Goal: Task Accomplishment & Management: Use online tool/utility

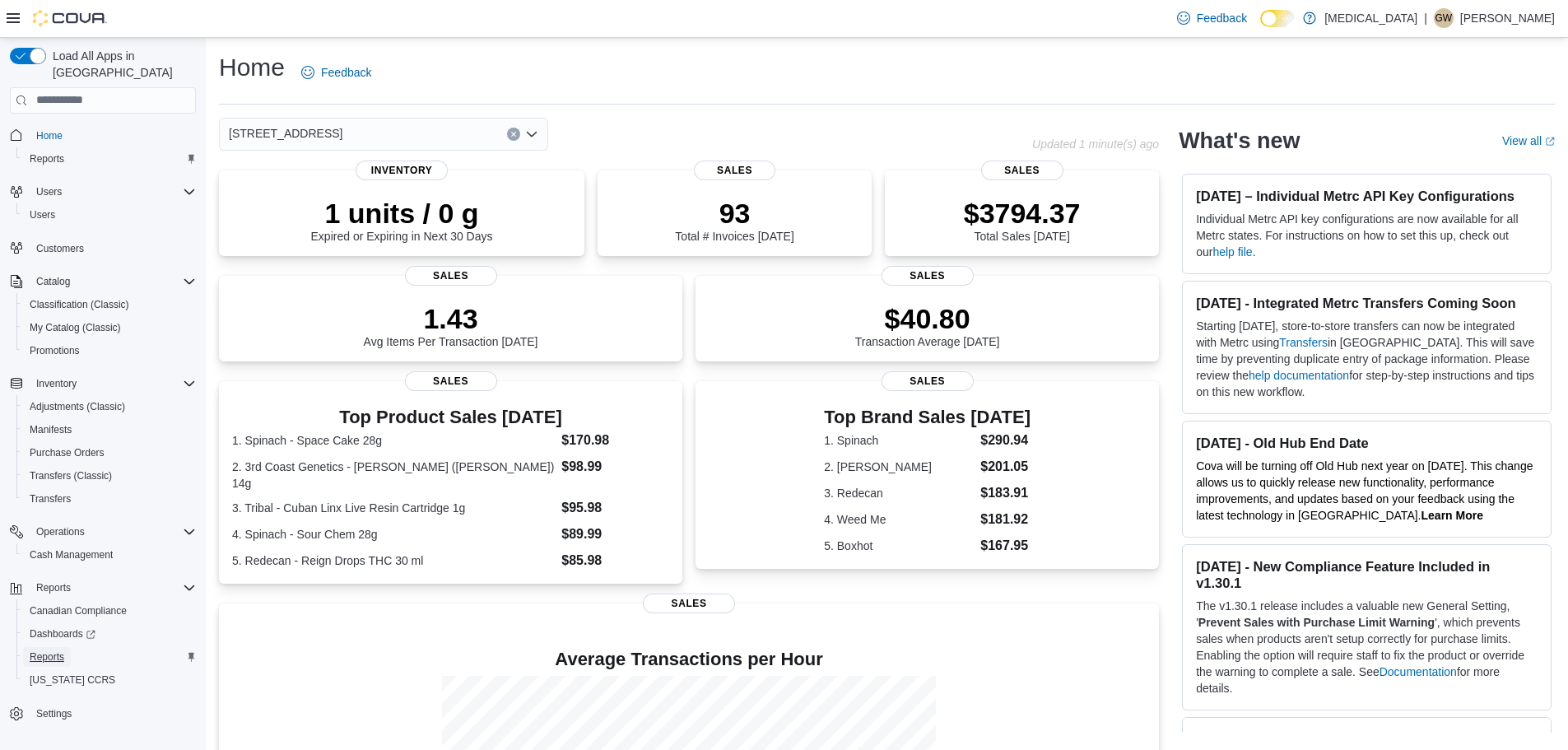
click at [70, 647] on link "Reports" at bounding box center [47, 657] width 48 height 20
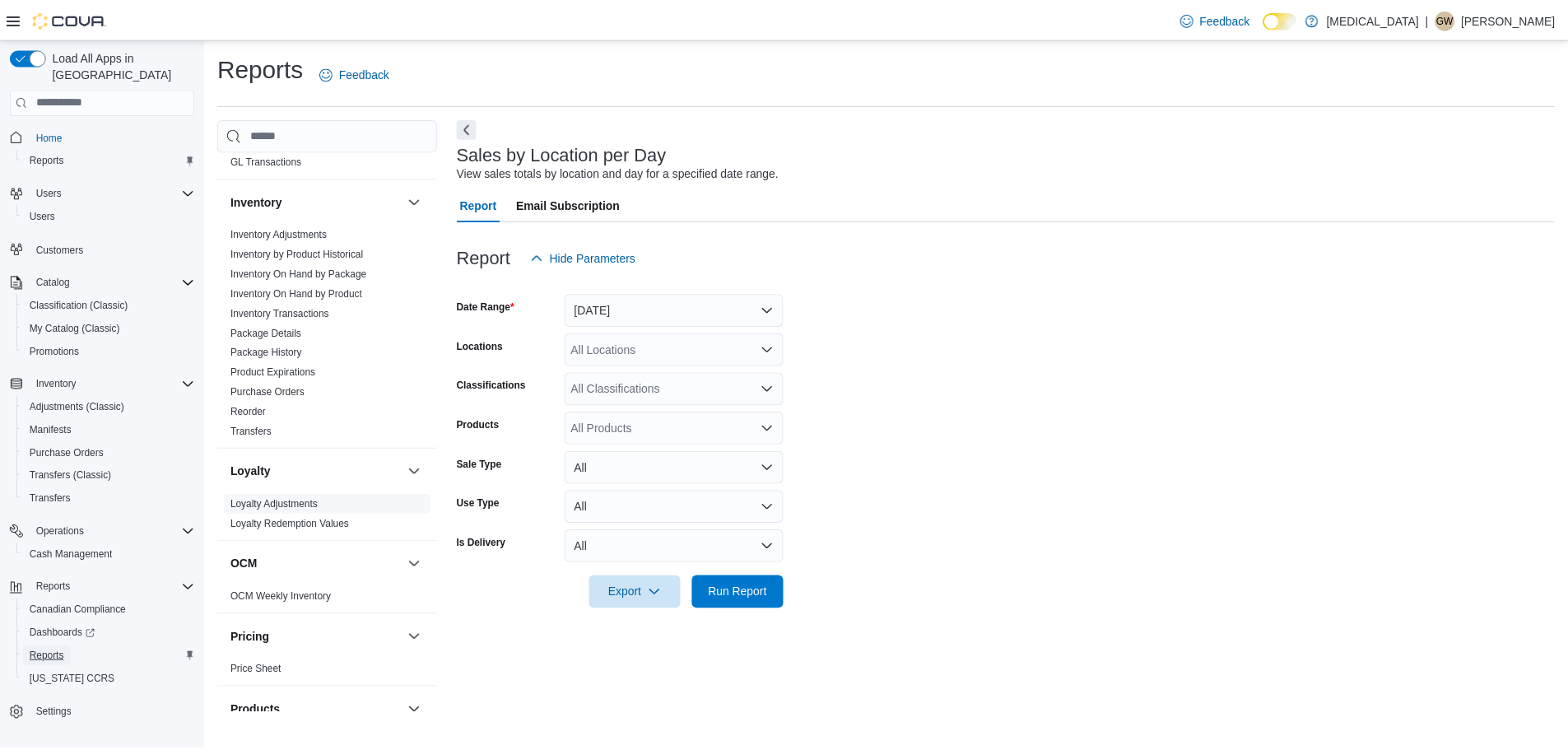
scroll to position [264, 0]
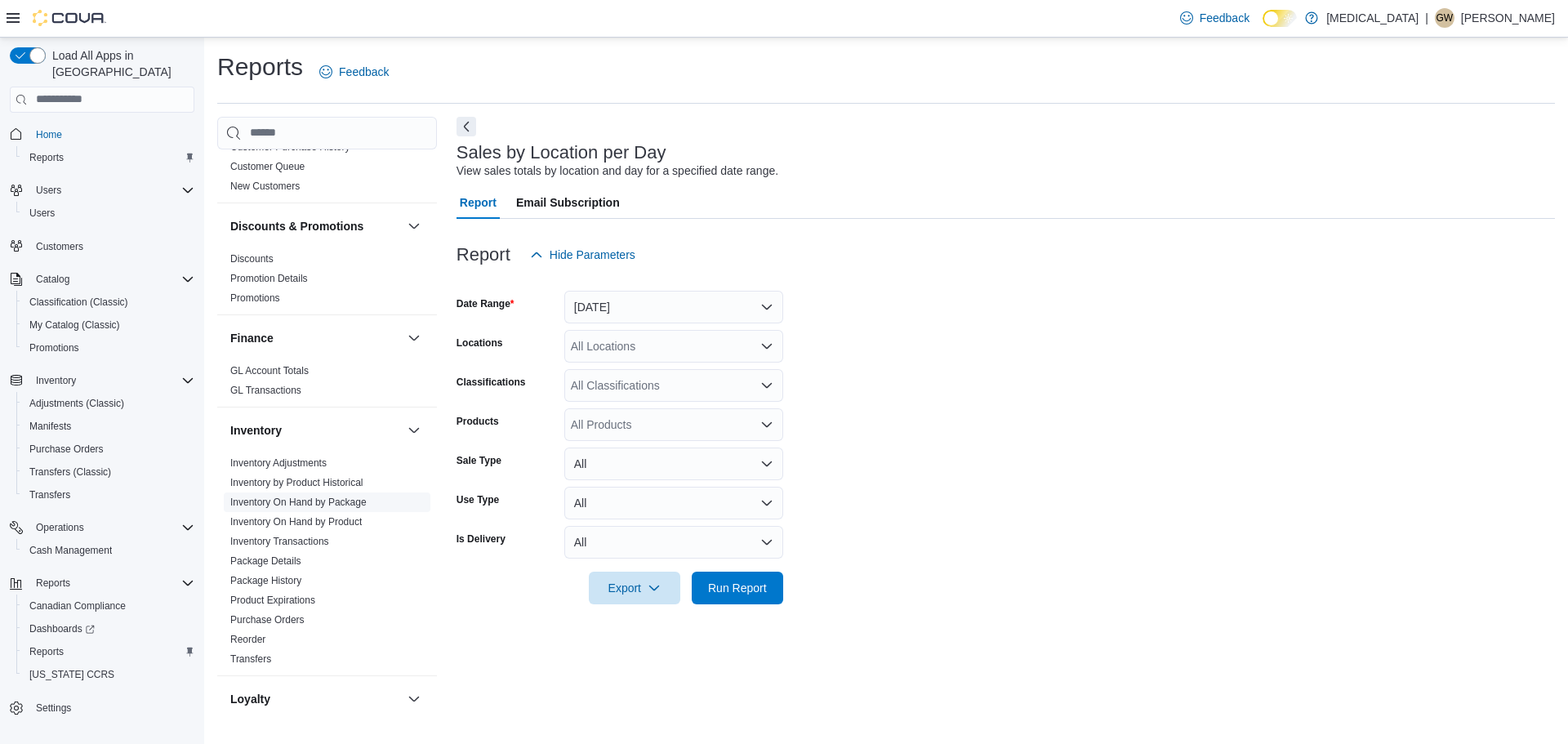
click at [358, 500] on link "Inventory On Hand by Package" at bounding box center [298, 502] width 137 height 12
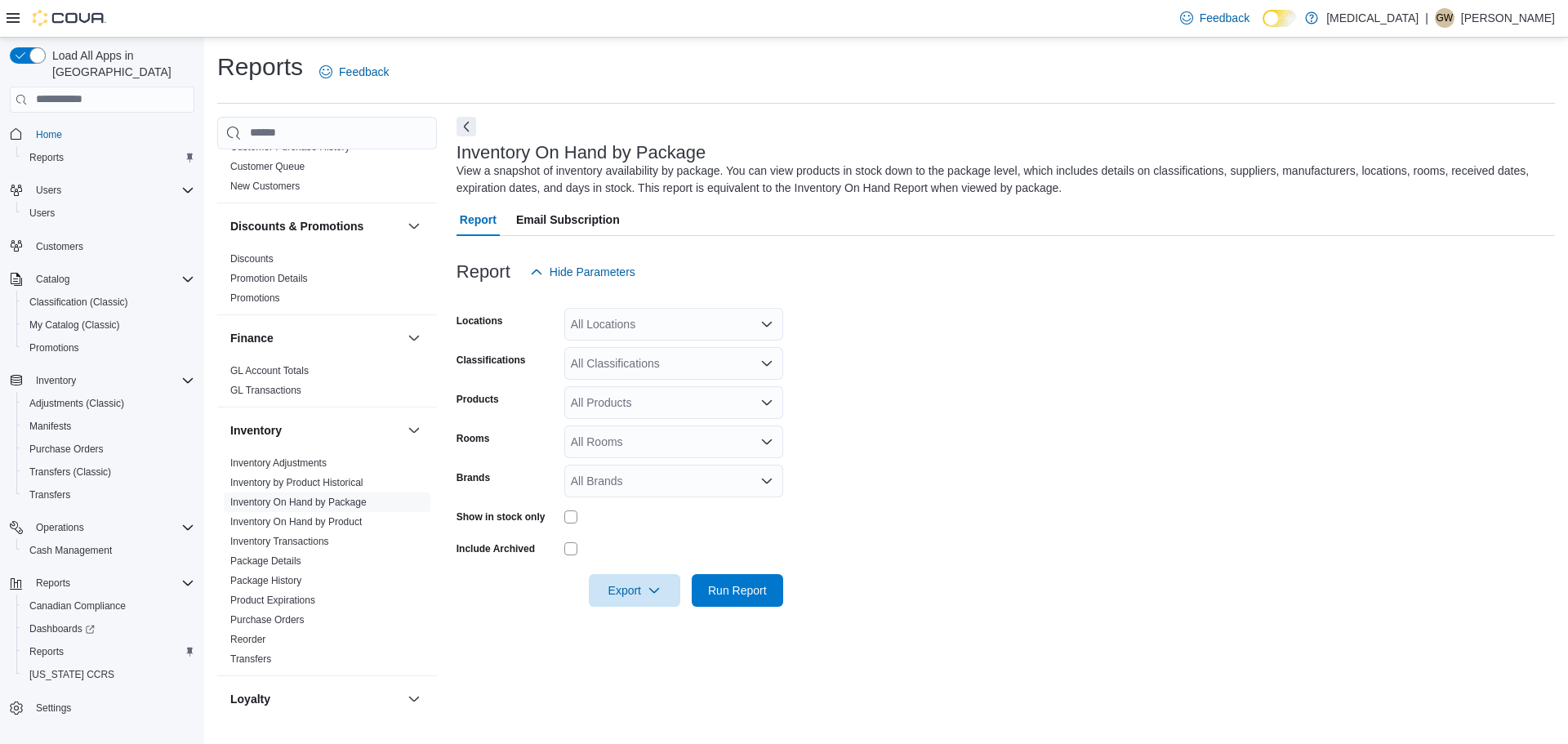
click at [762, 325] on icon "Open list of options" at bounding box center [767, 324] width 13 height 13
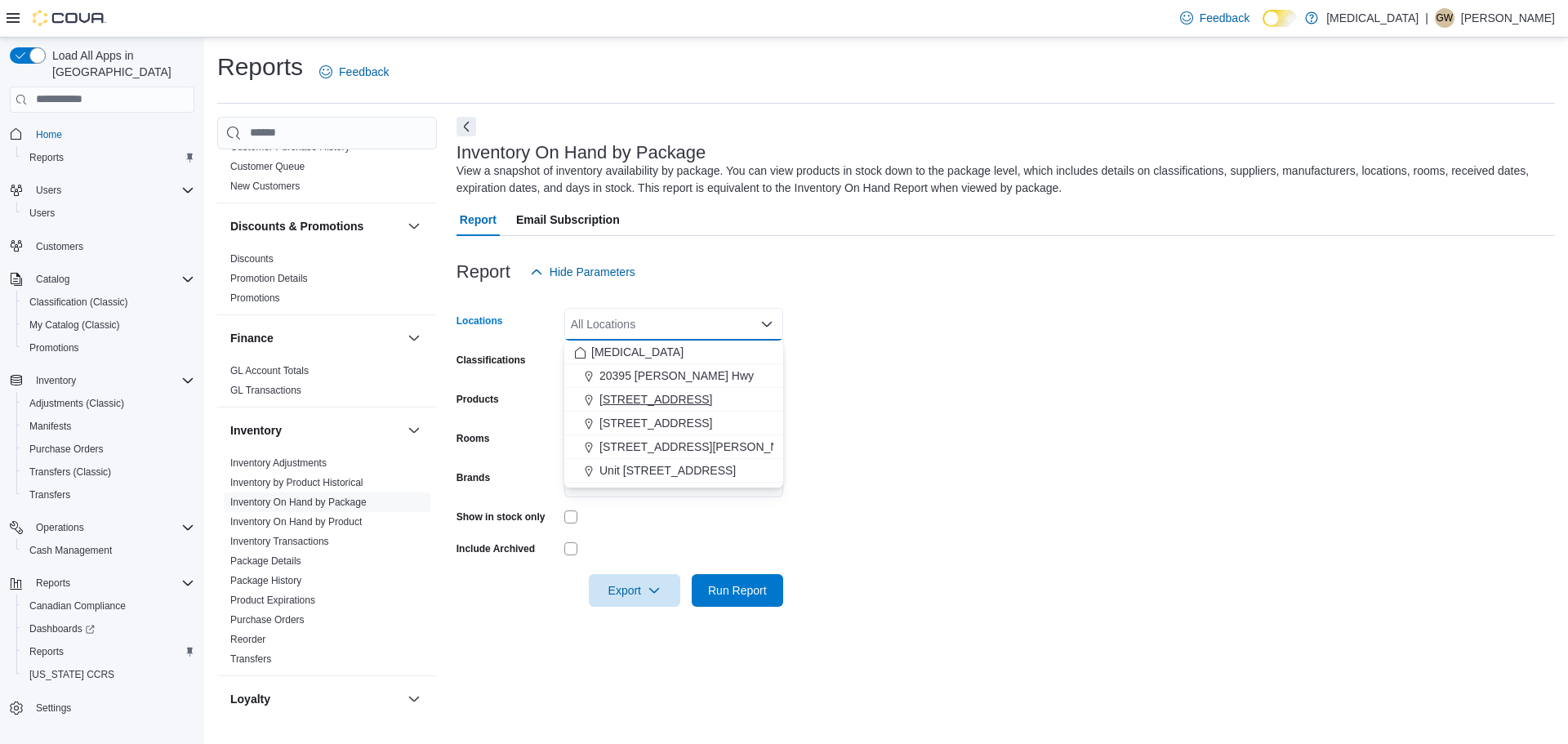
click at [677, 395] on span "[STREET_ADDRESS]" at bounding box center [656, 399] width 113 height 17
click at [974, 358] on form "Locations [STREET_ADDRESS] Selected. [STREET_ADDRESS]. Press Backspace to delet…" at bounding box center [1005, 447] width 1099 height 319
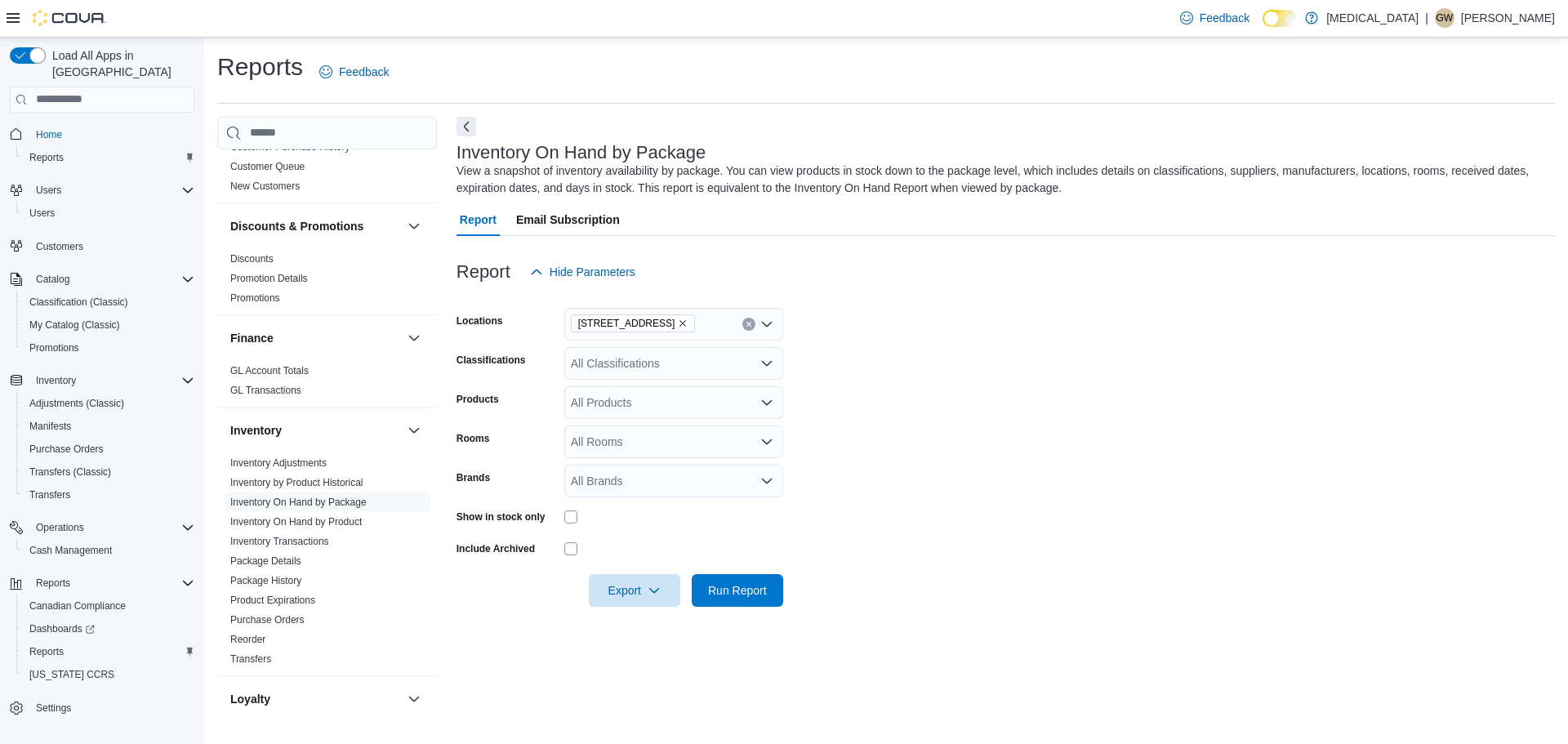
click at [697, 358] on div "All Classifications" at bounding box center [674, 362] width 219 height 32
click at [637, 410] on div "Flower" at bounding box center [673, 415] width 200 height 17
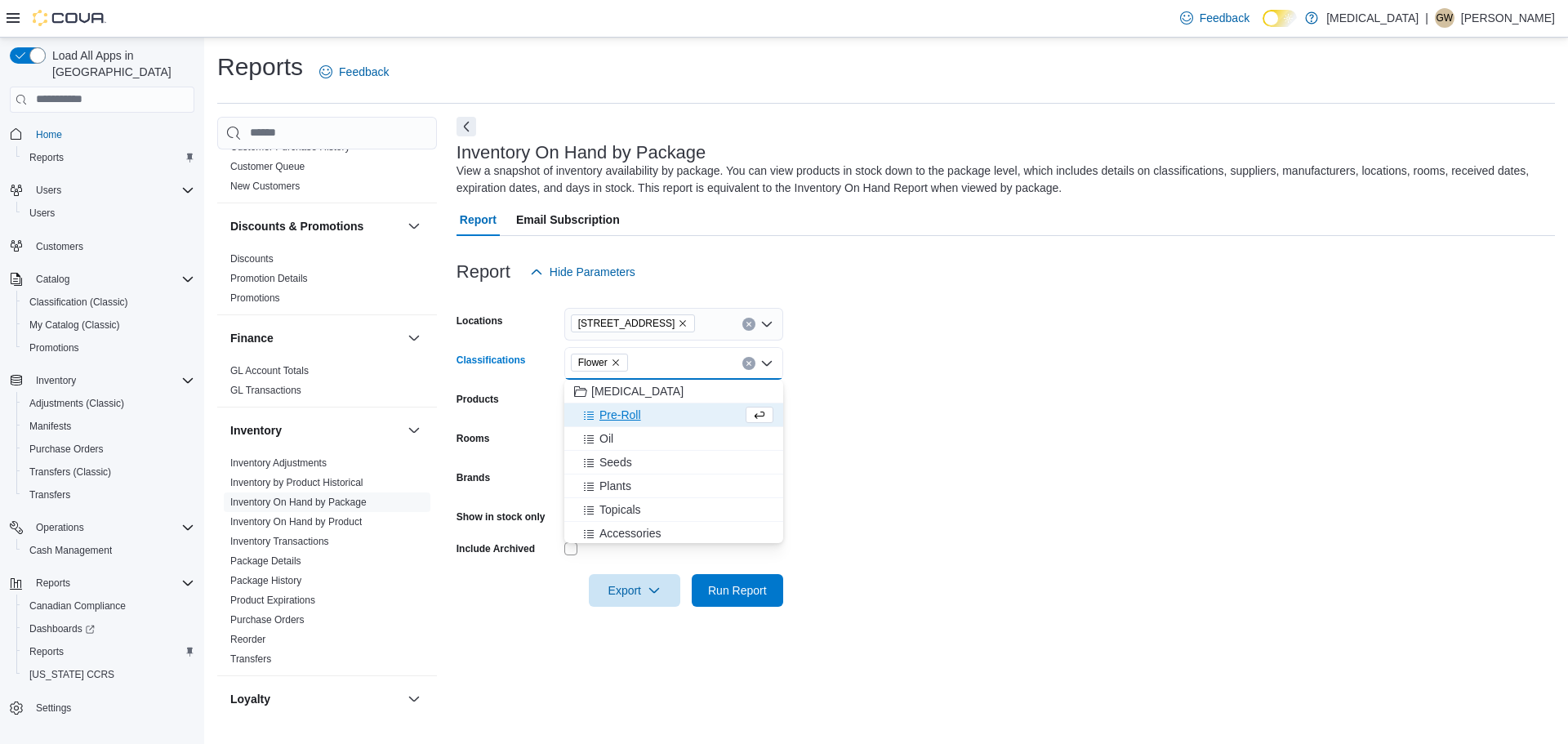
click at [927, 396] on form "Locations [STREET_ADDRESS] Classifications Flower Combo box. Selected. Flower. …" at bounding box center [1005, 447] width 1099 height 319
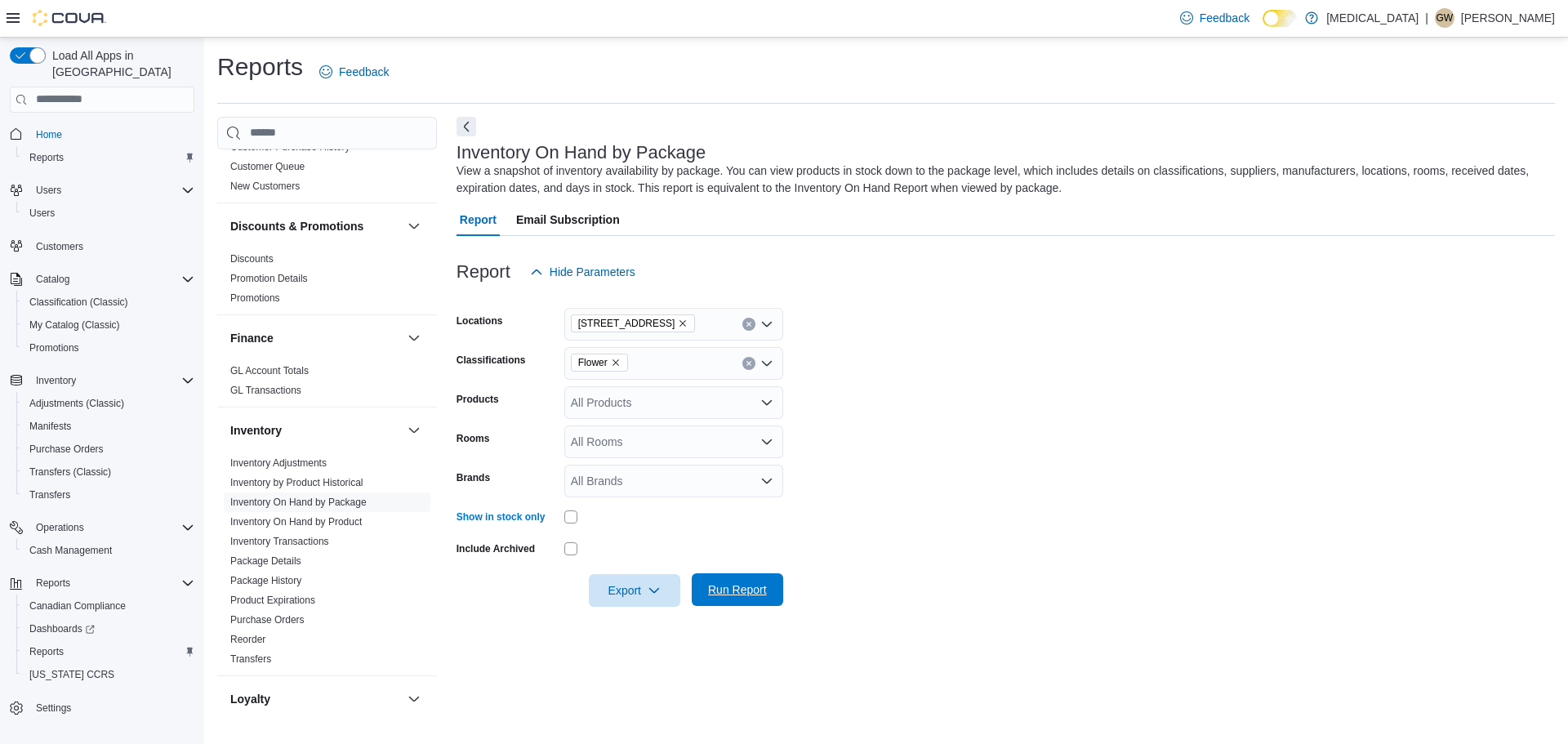
click at [746, 588] on span "Run Report" at bounding box center [737, 589] width 59 height 17
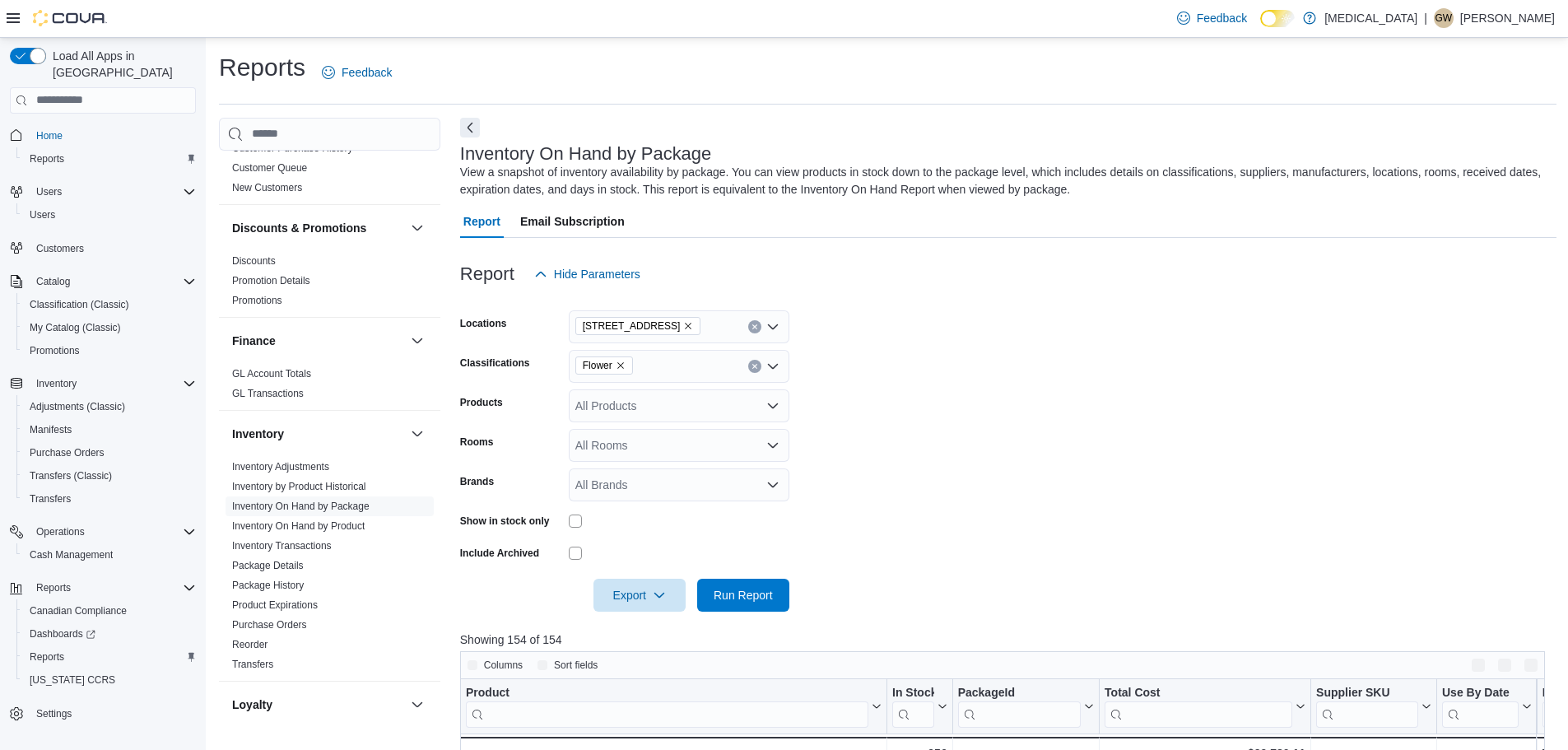
scroll to position [83, 0]
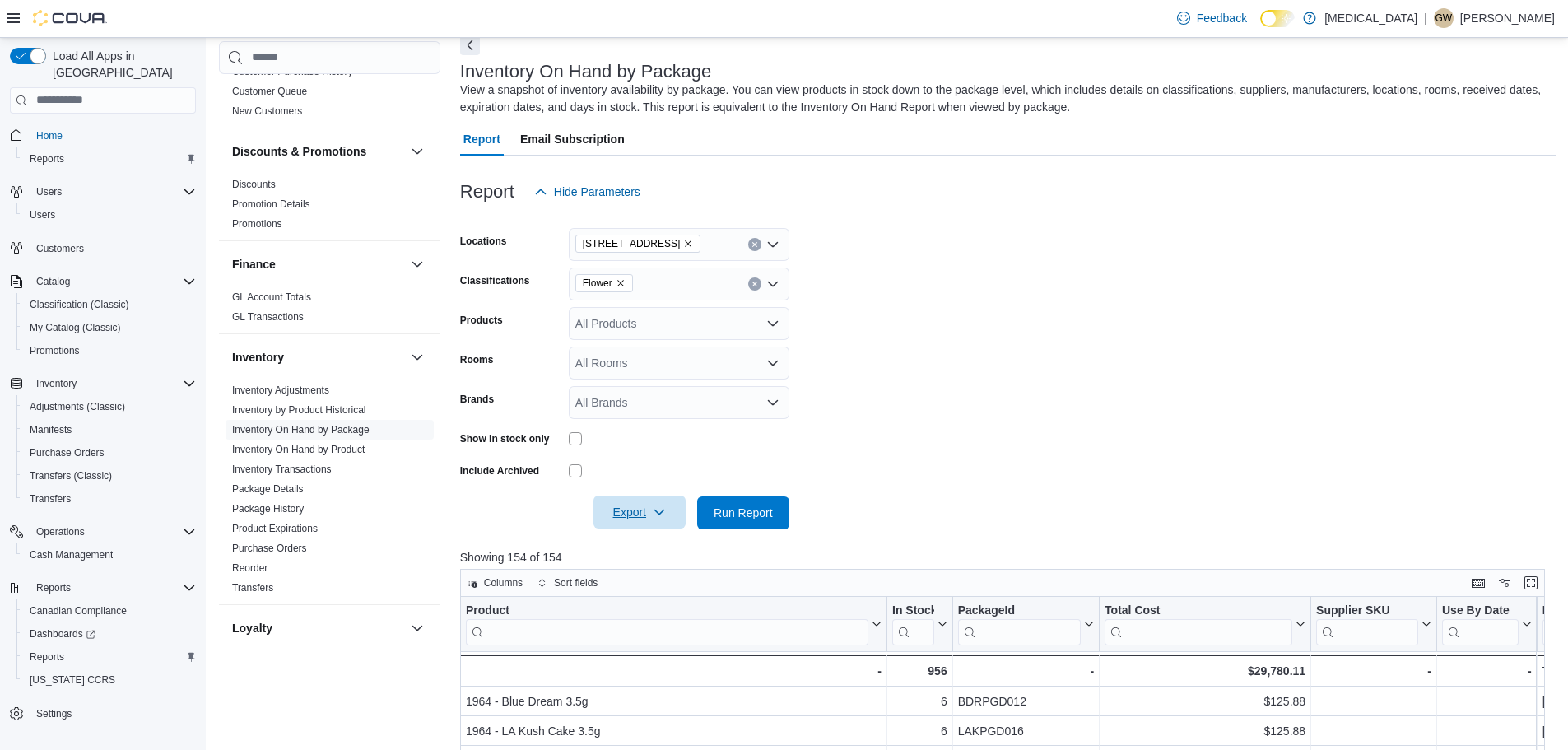
click at [654, 506] on icon "button" at bounding box center [659, 512] width 13 height 13
click at [663, 548] on span "Export to Excel" at bounding box center [642, 546] width 74 height 13
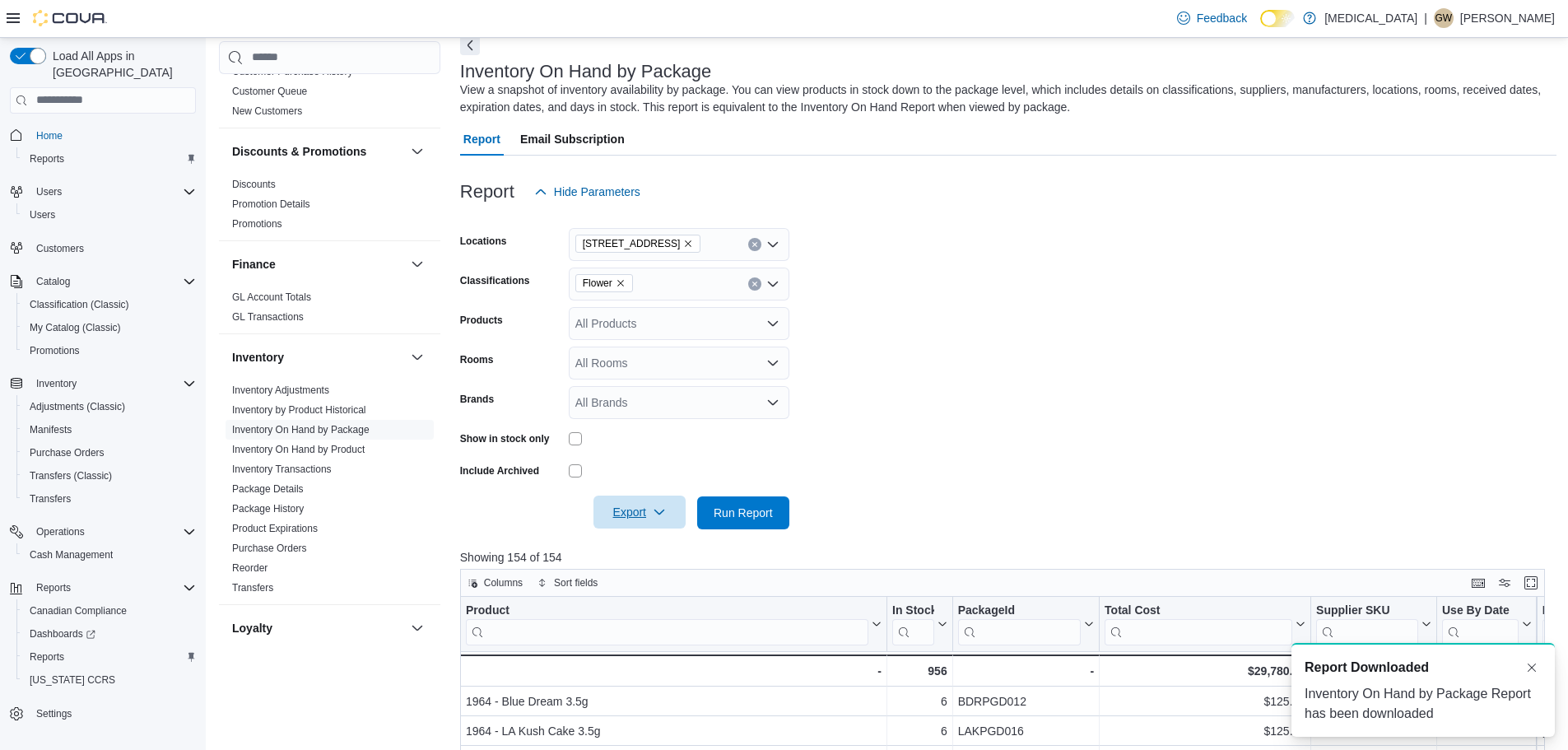
scroll to position [0, 0]
